Goal: Communication & Community: Answer question/provide support

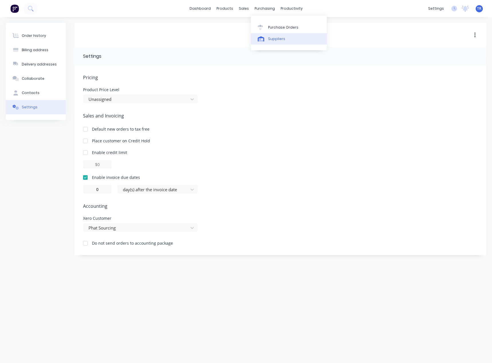
click at [268, 38] on div "Suppliers" at bounding box center [276, 38] width 17 height 5
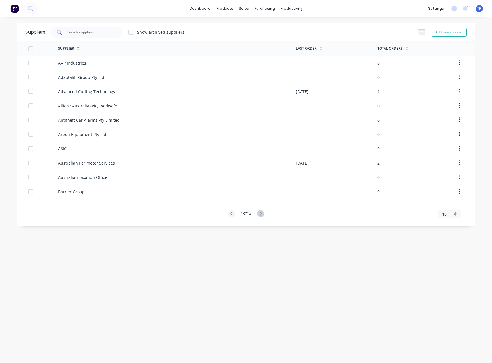
click at [76, 33] on input "text" at bounding box center [90, 32] width 48 height 6
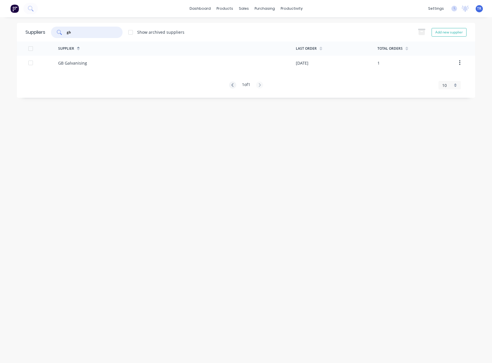
type input "gb"
click at [179, 67] on div "GB Galvanising" at bounding box center [177, 63] width 238 height 14
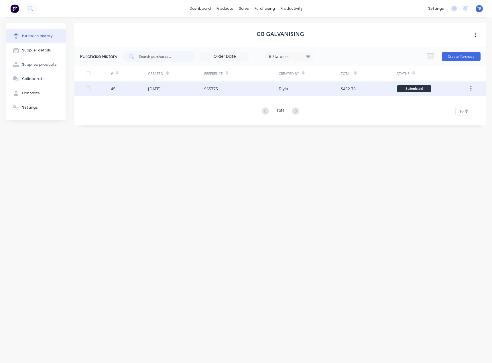
click at [218, 96] on div "965775" at bounding box center [241, 89] width 75 height 14
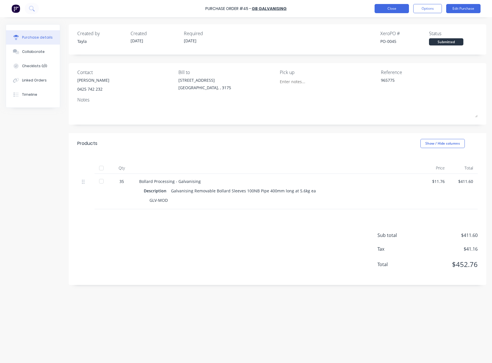
click at [434, 11] on button "Options" at bounding box center [427, 8] width 29 height 9
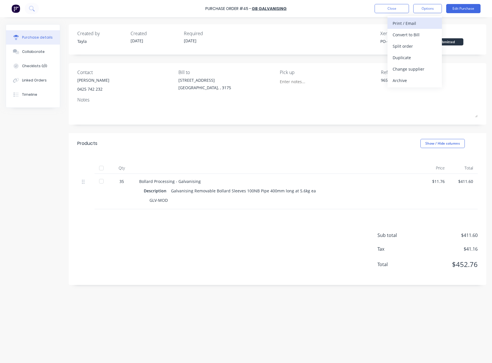
click at [425, 24] on div "Print / Email" at bounding box center [414, 23] width 44 height 8
click at [413, 35] on div "With pricing" at bounding box center [414, 35] width 44 height 8
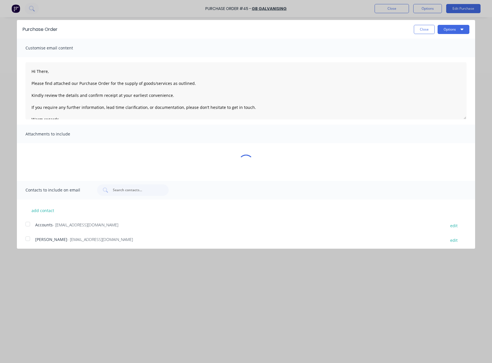
type textarea "x"
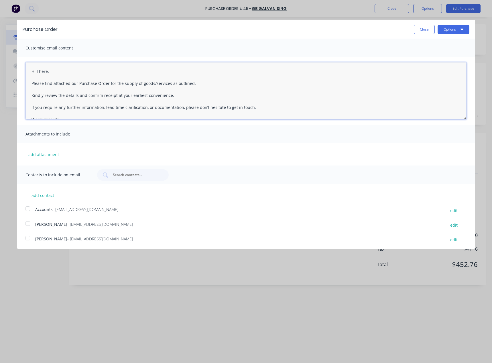
click at [40, 74] on textarea "Hi There, Please find attached our Purchase Order for the supply of goods/servi…" at bounding box center [245, 90] width 441 height 57
paste textarea "[PERSON_NAME]"
type textarea "Hi [PERSON_NAME] , Please find attached our Purchase Order for the supply of go…"
type textarea "x"
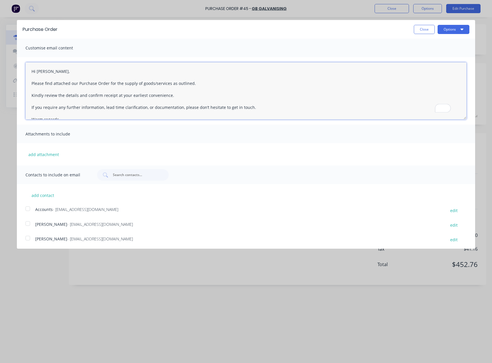
click at [31, 240] on div at bounding box center [27, 238] width 11 height 11
type textarea "Hi [PERSON_NAME], Please find attached our Purchase Order for the supply of goo…"
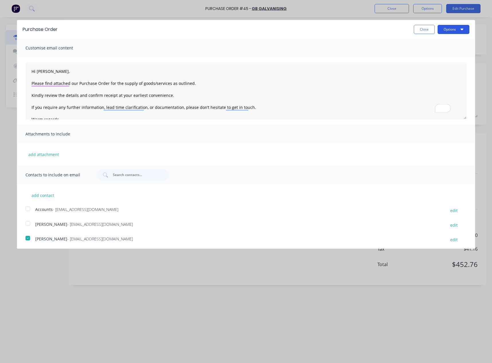
click at [459, 31] on button "Options" at bounding box center [453, 29] width 32 height 9
click at [440, 54] on div "Email" at bounding box center [442, 55] width 44 height 8
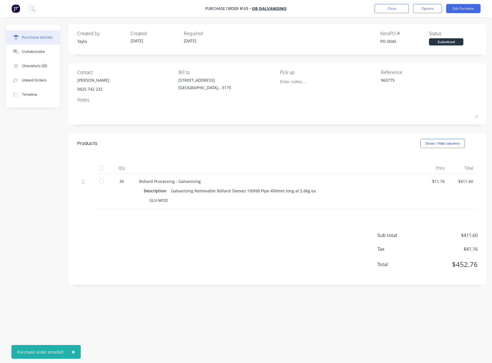
type textarea "x"
click at [384, 9] on button "Close" at bounding box center [391, 8] width 34 height 9
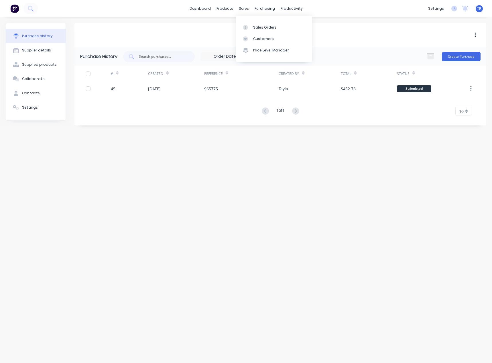
click at [245, 21] on div "Sales Orders Customers Price Level Manager" at bounding box center [274, 39] width 76 height 46
click at [246, 24] on link "Sales Orders" at bounding box center [274, 26] width 76 height 11
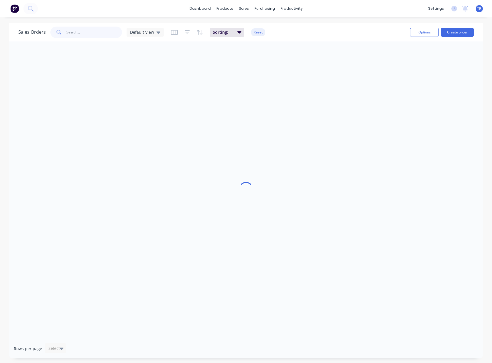
click at [104, 34] on input "text" at bounding box center [94, 32] width 56 height 11
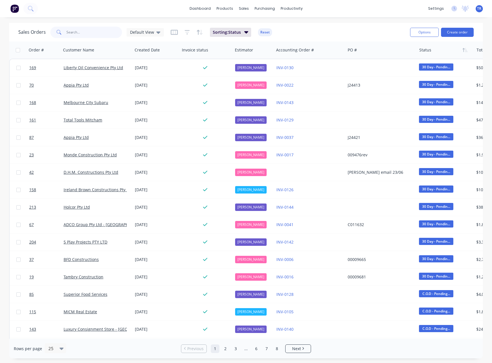
type input "1"
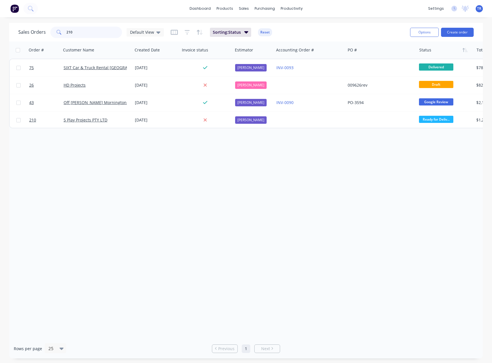
type input "210"
click at [149, 145] on div "Order # Customer Name Created Date Invoice status Estimator Accounting Order # …" at bounding box center [245, 191] width 473 height 298
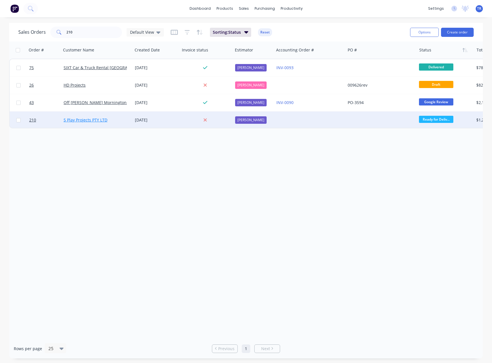
click at [88, 122] on link "5 Play Projects PTY LTD" at bounding box center [86, 119] width 44 height 5
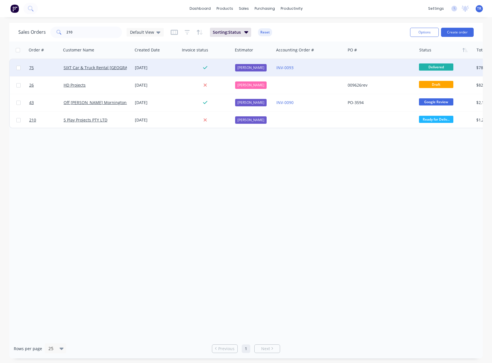
click at [91, 71] on div "SIXT Car & Truck Rental [GEOGRAPHIC_DATA]" at bounding box center [96, 67] width 71 height 17
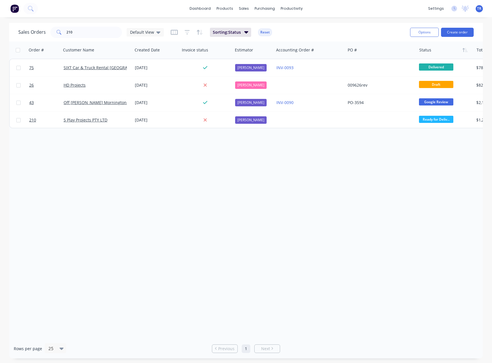
drag, startPoint x: 70, startPoint y: 68, endPoint x: 53, endPoint y: 158, distance: 91.3
click at [53, 158] on div "Order # Customer Name Created Date Invoice status Estimator Accounting Order # …" at bounding box center [245, 191] width 473 height 298
drag, startPoint x: 93, startPoint y: 34, endPoint x: 47, endPoint y: 35, distance: 46.1
click at [47, 35] on div "Sales Orders 210 Default View" at bounding box center [90, 32] width 145 height 11
click at [247, 39] on icon at bounding box center [245, 39] width 3 height 3
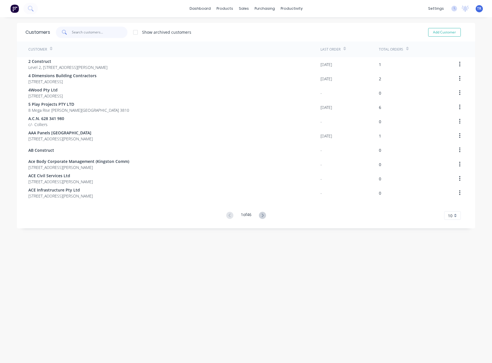
click at [95, 32] on input "text" at bounding box center [100, 32] width 56 height 11
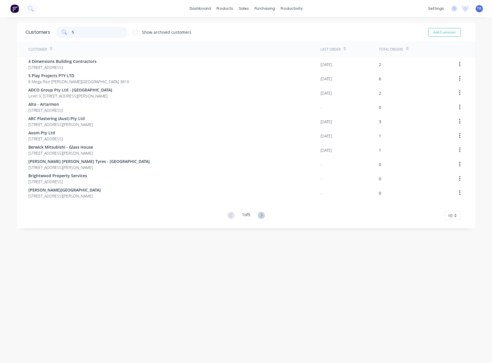
type input "5"
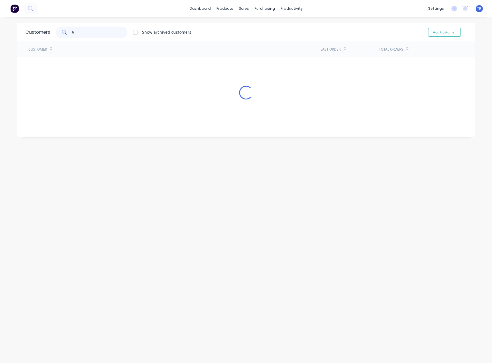
type input "f"
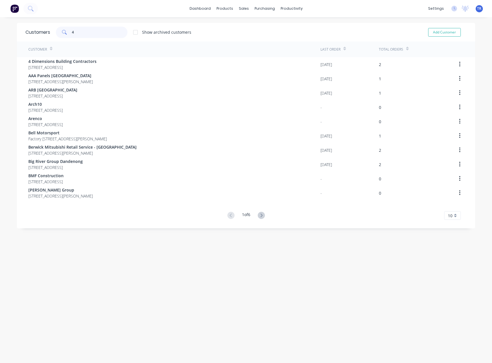
type input "4"
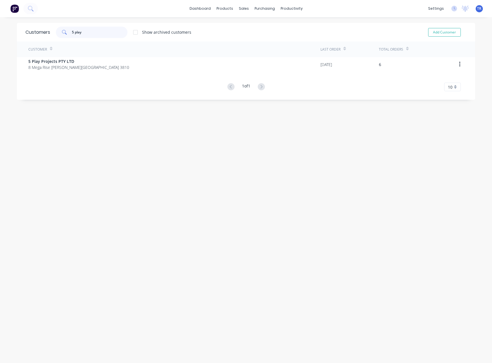
type input "5 play"
click at [62, 73] on div "Customer Last Order Total Orders 5 Play Projects PTY LTD 8 [GEOGRAPHIC_DATA][PE…" at bounding box center [246, 67] width 458 height 50
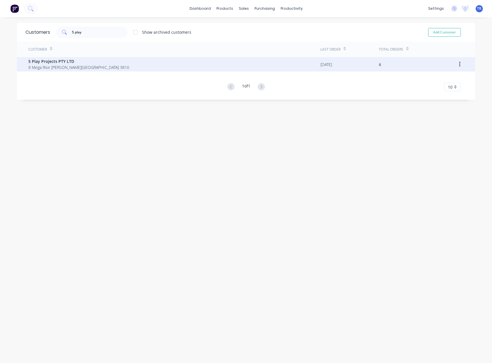
click at [63, 67] on span "8 Mega Rise [PERSON_NAME][GEOGRAPHIC_DATA] 3810" at bounding box center [78, 67] width 101 height 6
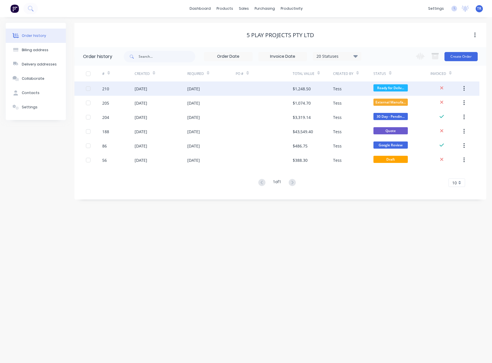
click at [113, 92] on div "210" at bounding box center [118, 89] width 32 height 14
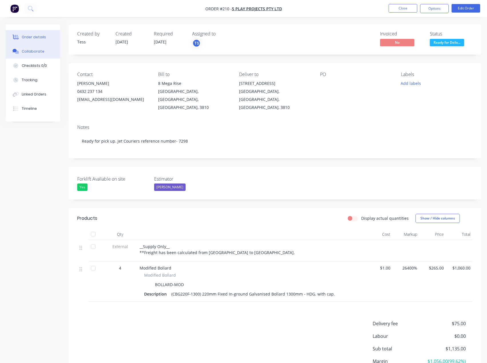
click at [14, 50] on icon at bounding box center [15, 50] width 4 height 3
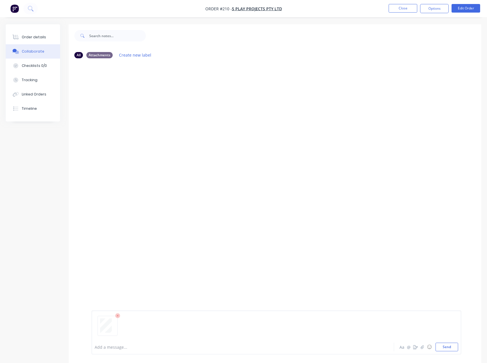
click at [296, 341] on div at bounding box center [277, 328] width 364 height 29
click at [290, 347] on div at bounding box center [231, 348] width 272 height 6
click at [445, 350] on button "Send" at bounding box center [447, 347] width 23 height 9
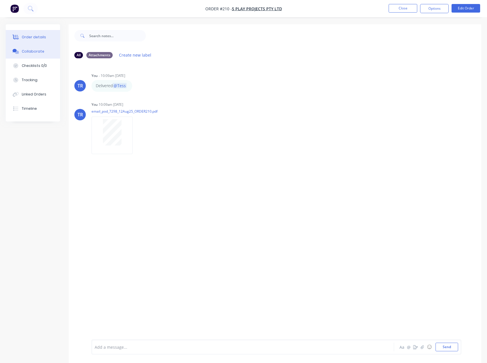
click at [31, 39] on div "Order details" at bounding box center [34, 37] width 24 height 5
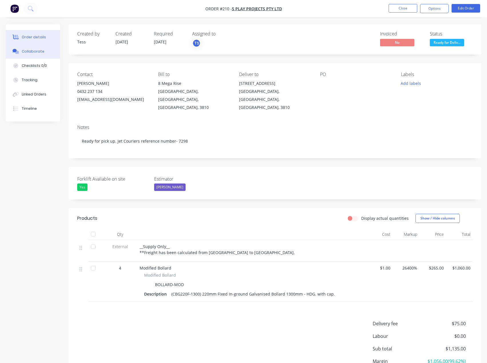
click at [22, 54] on div "Collaborate" at bounding box center [33, 51] width 23 height 5
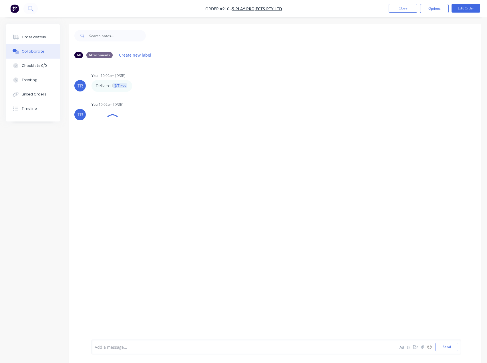
click at [149, 346] on div at bounding box center [231, 348] width 272 height 6
